Goal: Information Seeking & Learning: Learn about a topic

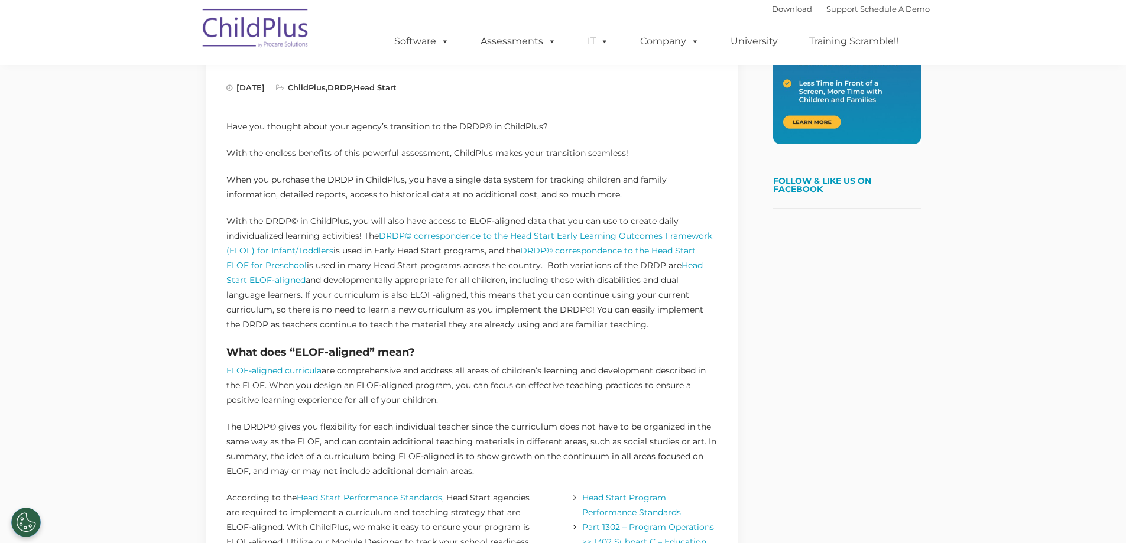
scroll to position [366, 0]
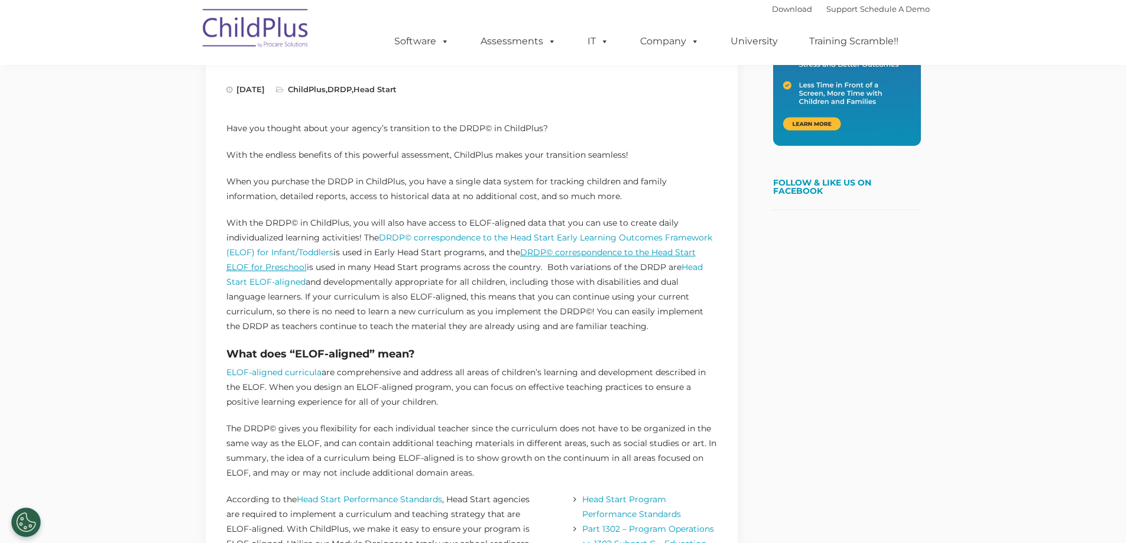
click at [605, 249] on link "DRDP© correspondence to the Head Start ELOF for Preschool" at bounding box center [460, 259] width 469 height 25
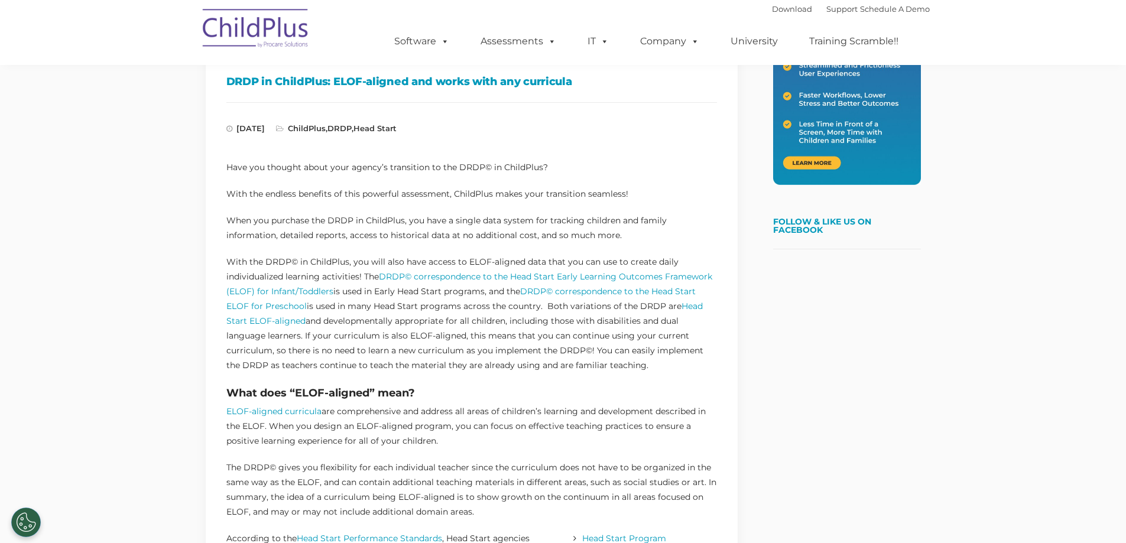
scroll to position [358, 0]
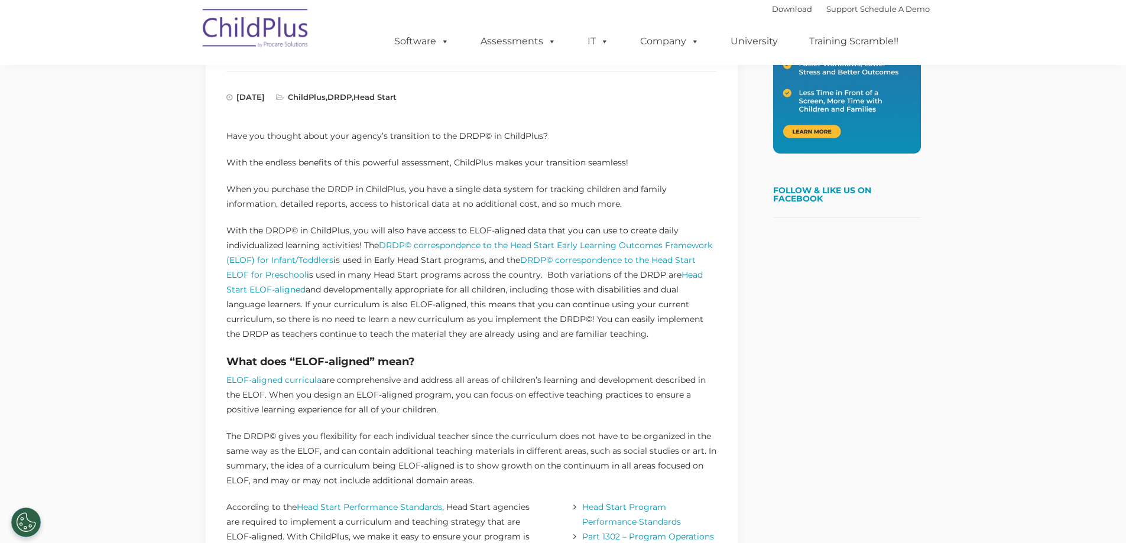
click at [345, 291] on p "With the DRDP© in ChildPlus, you will also have access to ELOF-aligned data tha…" at bounding box center [471, 282] width 491 height 118
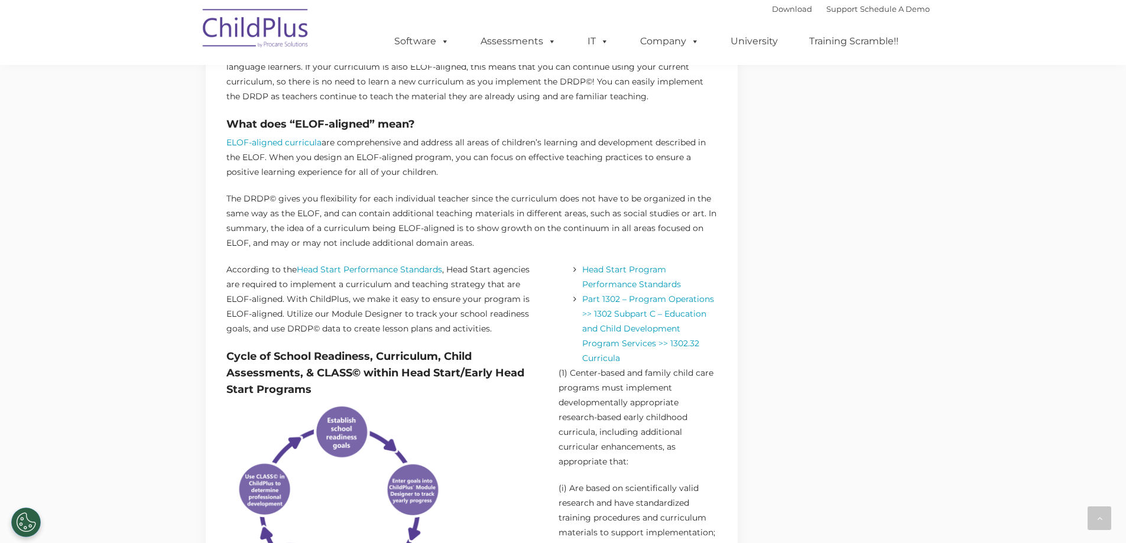
scroll to position [595, 0]
drag, startPoint x: 217, startPoint y: 125, endPoint x: 467, endPoint y: 170, distance: 253.5
copy div "What does “ELOF-aligned” mean? ELOF-aligned curricula are comprehensive and add…"
click at [348, 229] on p "The DRDP© gives you flexibility for each individual teacher since the curriculu…" at bounding box center [471, 221] width 491 height 59
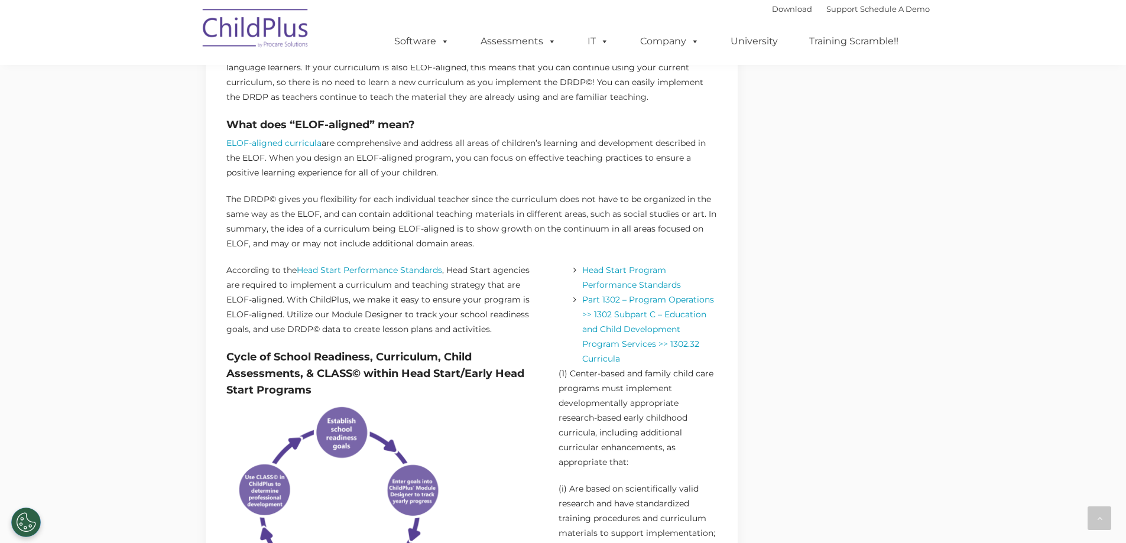
drag, startPoint x: 499, startPoint y: 244, endPoint x: 270, endPoint y: 230, distance: 230.3
click at [270, 230] on p "The DRDP© gives you flexibility for each individual teacher since the curriculu…" at bounding box center [471, 221] width 491 height 59
copy p "the idea of a curriculum being ELOF-aligned is to show growth on the continuum …"
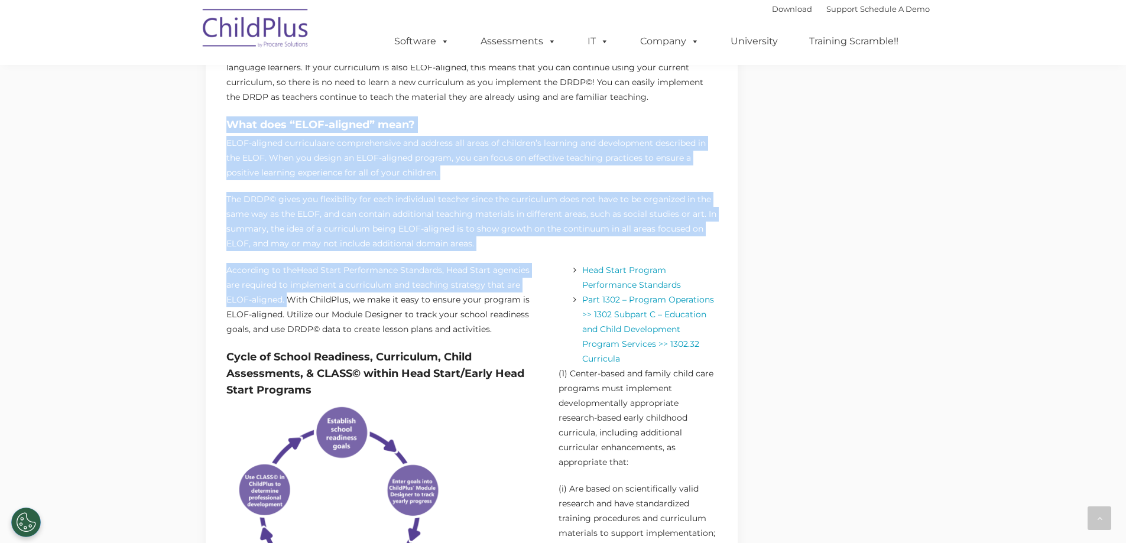
drag, startPoint x: 287, startPoint y: 298, endPoint x: 213, endPoint y: 127, distance: 186.1
copy div "What does “ELOF-aligned” mean? ELOF-aligned curricula are comprehensive and add…"
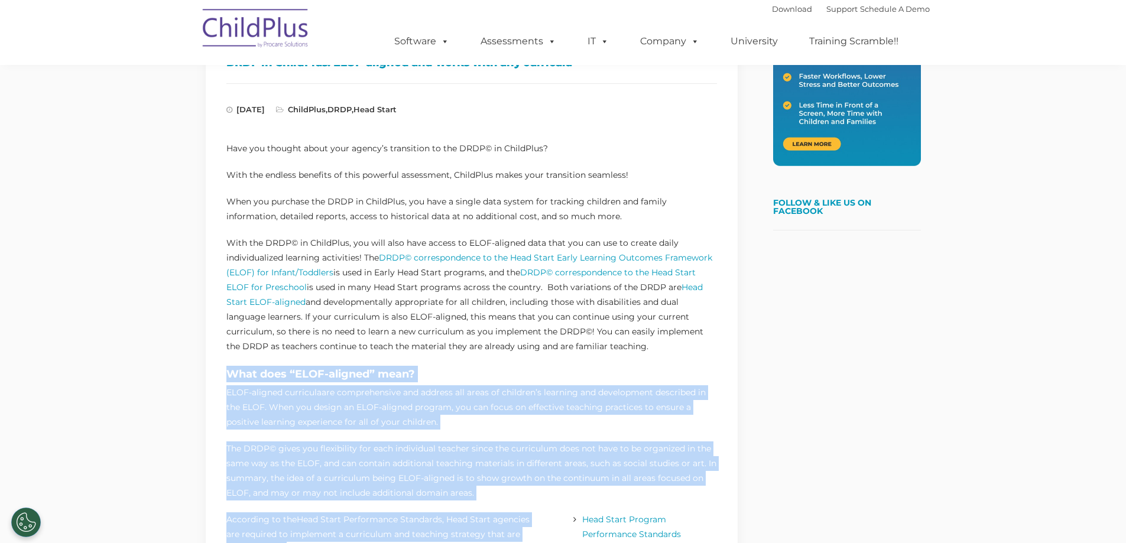
scroll to position [343, 0]
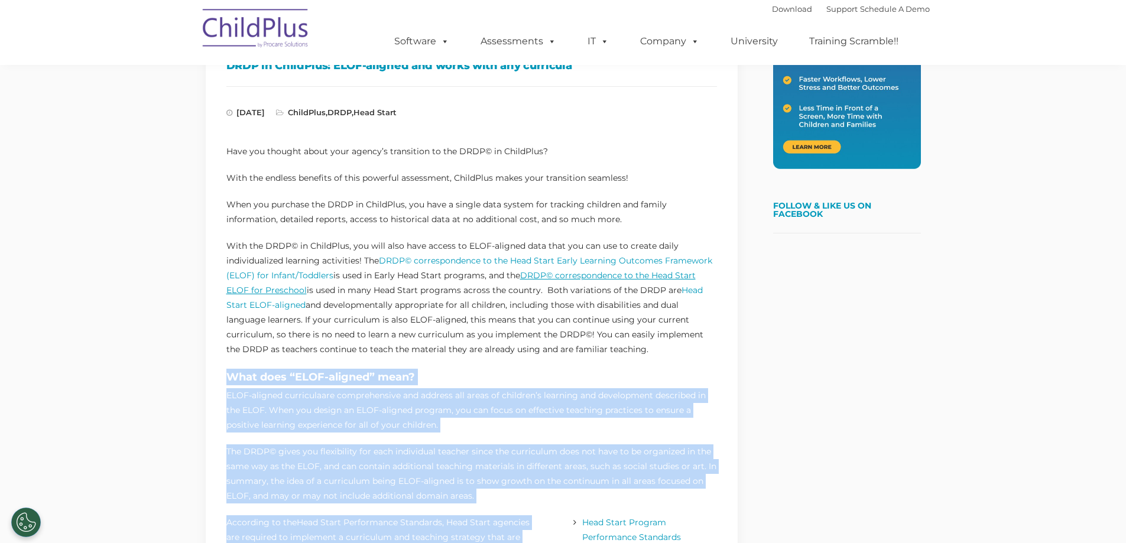
click at [555, 276] on link "DRDP© correspondence to the Head Start ELOF for Preschool" at bounding box center [460, 282] width 469 height 25
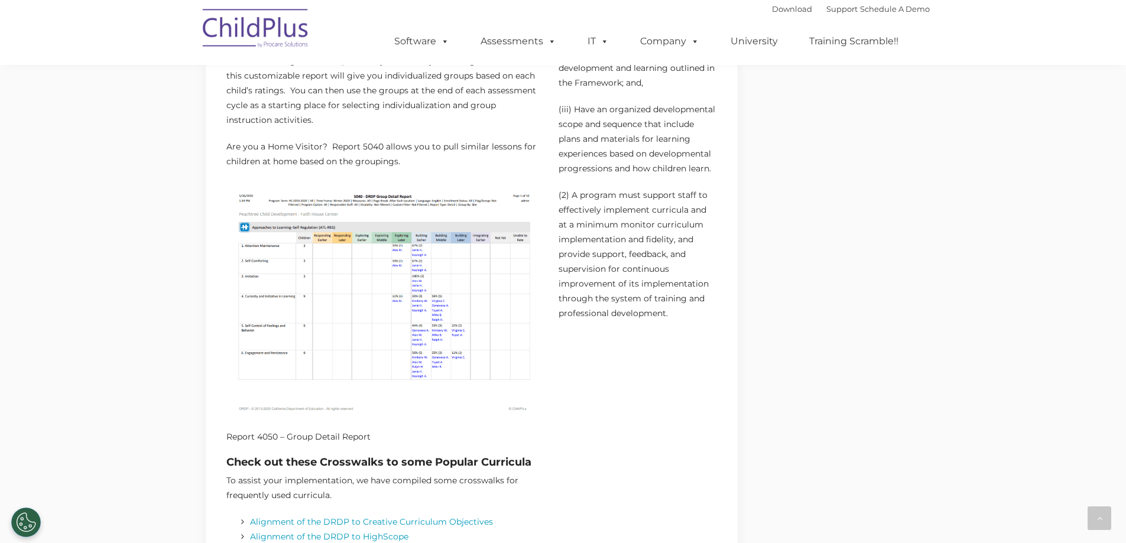
scroll to position [1189, 0]
drag, startPoint x: 249, startPoint y: 142, endPoint x: 499, endPoint y: 156, distance: 250.4
click at [498, 156] on p "Are you a Home Visitor? Report 5040 allows you to pull similar lessons for chil…" at bounding box center [384, 156] width 316 height 30
click at [499, 156] on p "Are you a Home Visitor? Report 5040 allows you to pull similar lessons for chil…" at bounding box center [384, 156] width 316 height 30
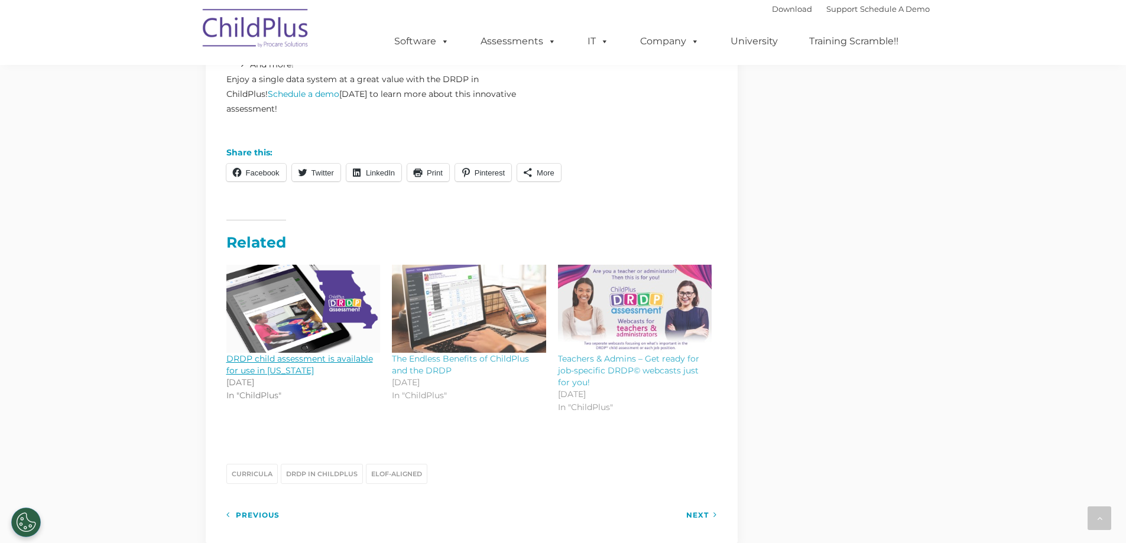
scroll to position [1930, 0]
